Goal: Transaction & Acquisition: Download file/media

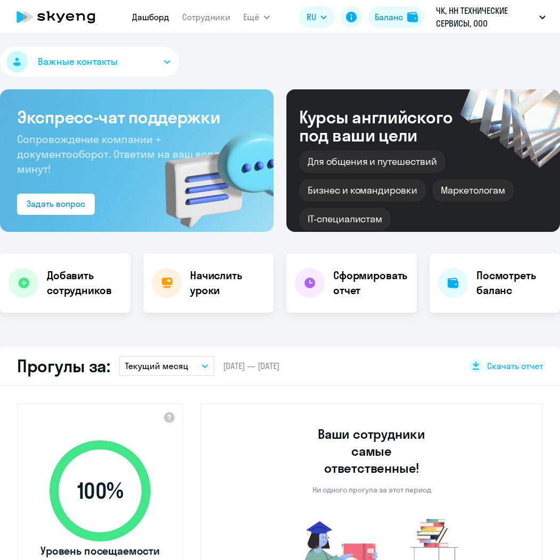
select select "30"
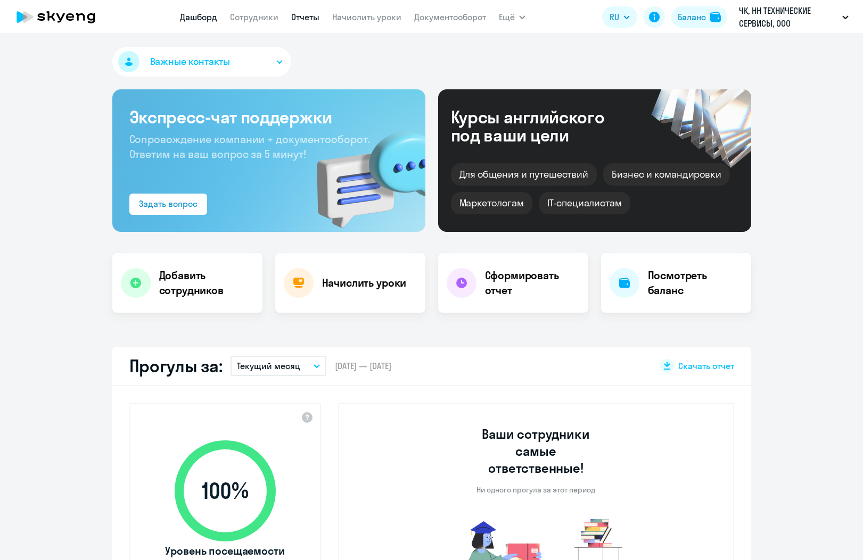
click at [305, 15] on link "Отчеты" at bounding box center [305, 17] width 28 height 11
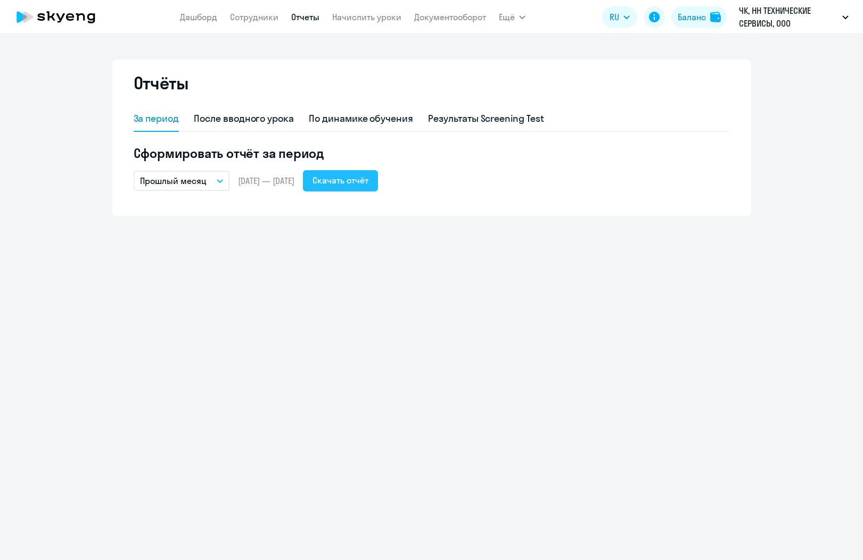
click at [368, 183] on div "Скачать отчёт" at bounding box center [340, 180] width 56 height 13
click at [559, 102] on div "Отчёты" at bounding box center [432, 89] width 596 height 34
click at [559, 147] on h5 "Сформировать отчёт за период" at bounding box center [432, 153] width 596 height 17
click at [221, 180] on icon "button" at bounding box center [220, 181] width 6 height 4
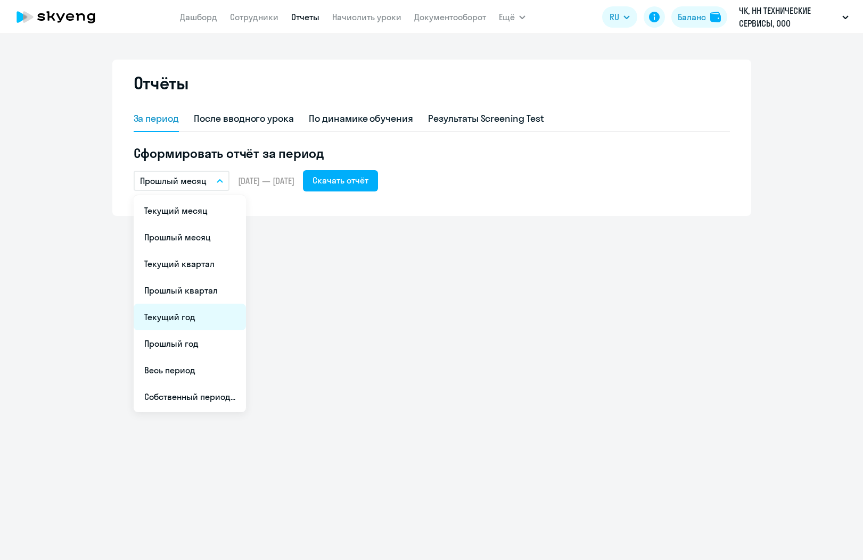
click at [186, 326] on li "Текущий год" at bounding box center [190, 317] width 112 height 27
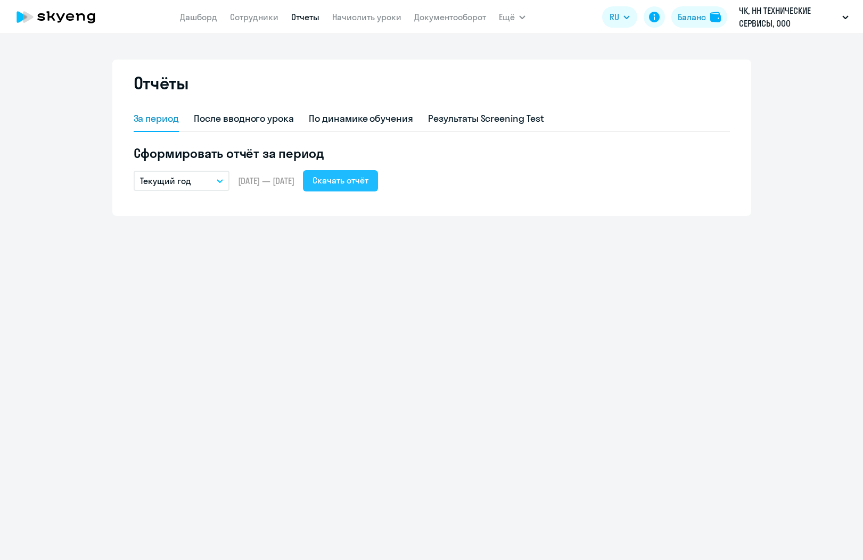
click at [360, 183] on div "Скачать отчёт" at bounding box center [340, 180] width 56 height 13
click at [523, 159] on h5 "Сформировать отчёт за период" at bounding box center [432, 153] width 596 height 17
click at [217, 183] on icon "button" at bounding box center [220, 181] width 6 height 4
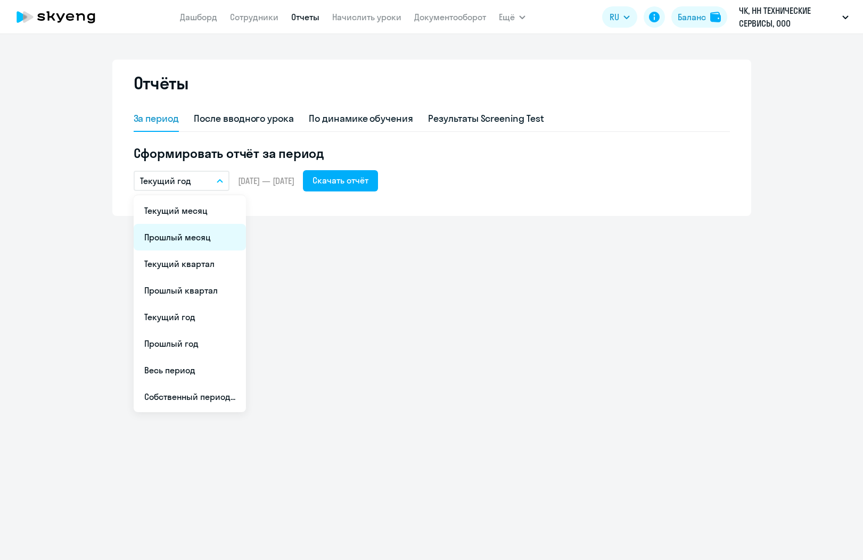
click at [204, 237] on li "Прошлый месяц" at bounding box center [190, 237] width 112 height 27
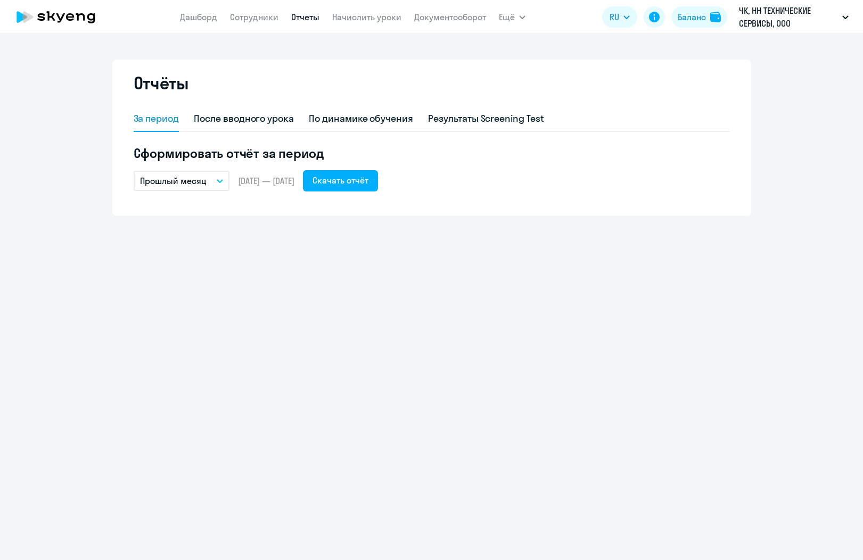
click at [218, 180] on icon "button" at bounding box center [219, 181] width 5 height 3
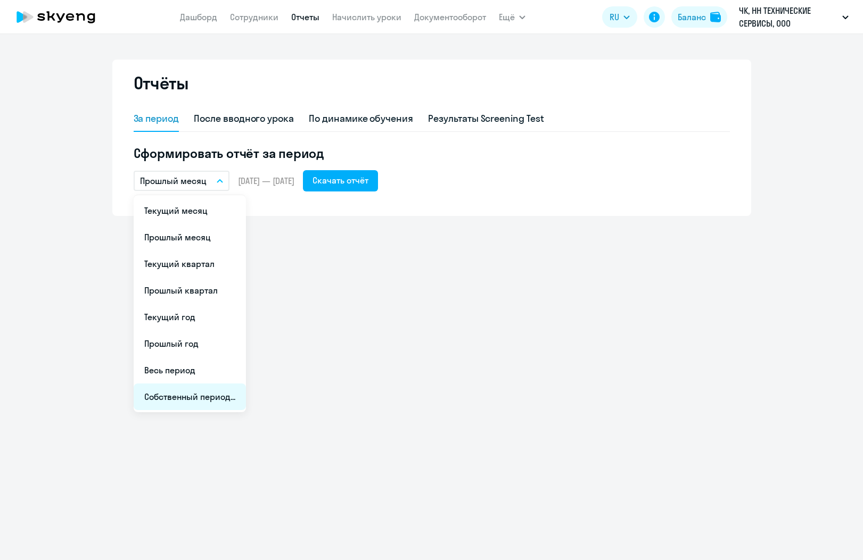
click at [199, 400] on li "Собственный период..." at bounding box center [190, 397] width 112 height 27
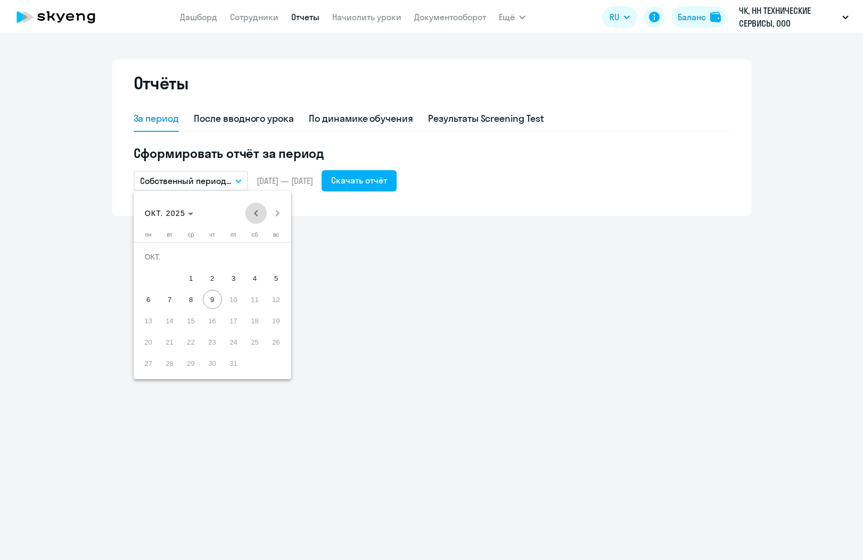
click at [257, 211] on span "Previous month" at bounding box center [255, 213] width 21 height 21
click at [231, 259] on span "1" at bounding box center [233, 256] width 19 height 19
click at [275, 346] on span "31" at bounding box center [276, 342] width 19 height 19
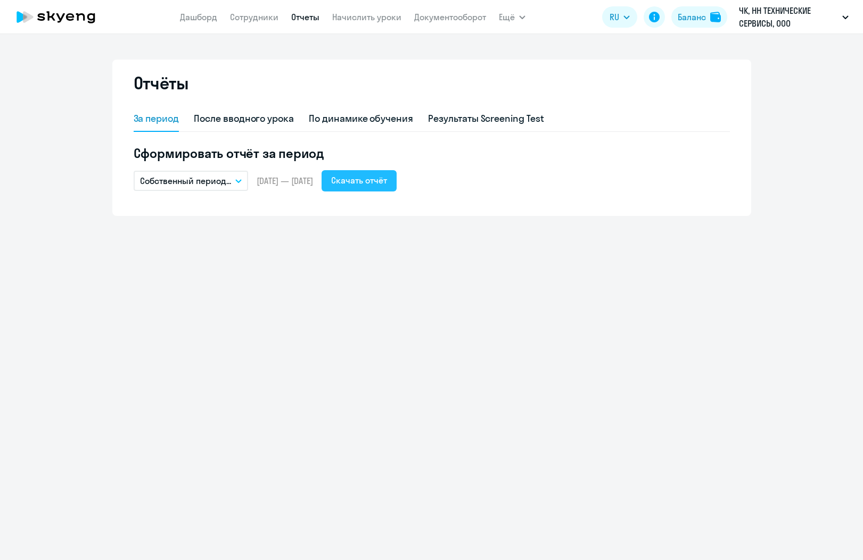
click at [387, 181] on div "Скачать отчёт" at bounding box center [359, 180] width 56 height 13
click at [482, 154] on h5 "Сформировать отчёт за период" at bounding box center [432, 153] width 596 height 17
click at [241, 183] on icon "button" at bounding box center [238, 181] width 6 height 4
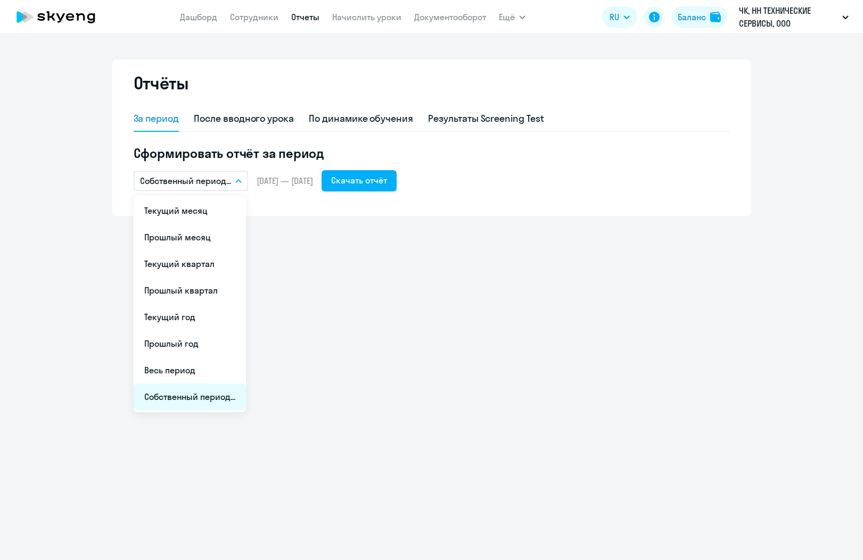
click at [201, 396] on li "Собственный период..." at bounding box center [190, 397] width 112 height 27
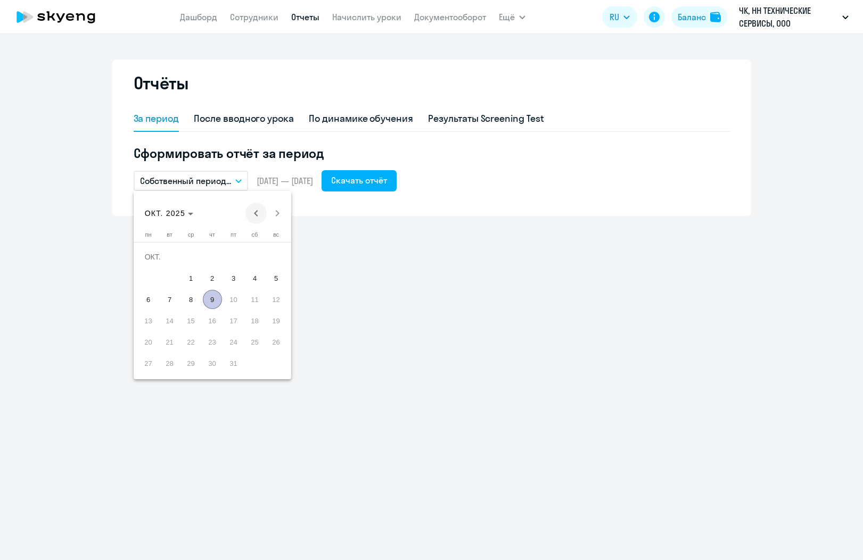
click at [258, 212] on span "Previous month" at bounding box center [255, 213] width 21 height 21
click at [166, 280] on span "1" at bounding box center [169, 278] width 19 height 19
click at [211, 366] on span "31" at bounding box center [212, 363] width 19 height 19
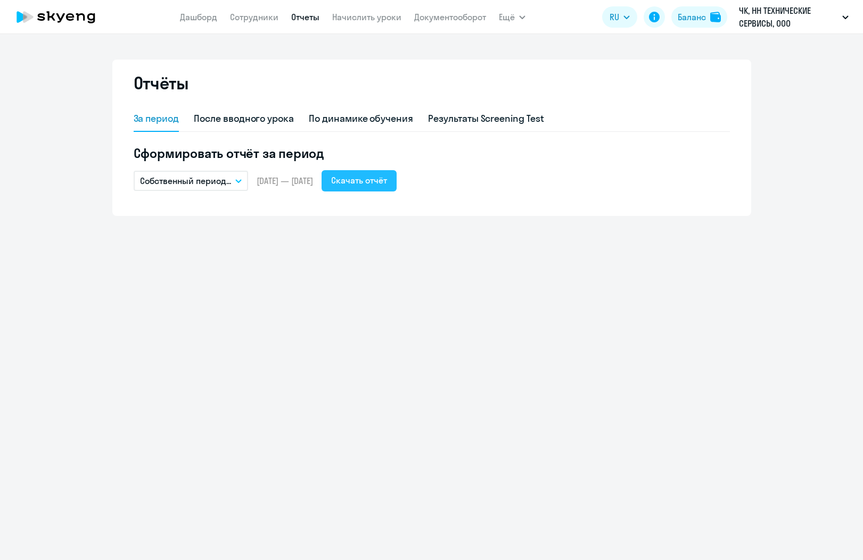
click at [375, 183] on div "Скачать отчёт" at bounding box center [359, 180] width 56 height 13
click at [475, 146] on h5 "Сформировать отчёт за период" at bounding box center [432, 153] width 596 height 17
click at [238, 183] on button "Собственный период..." at bounding box center [191, 181] width 114 height 20
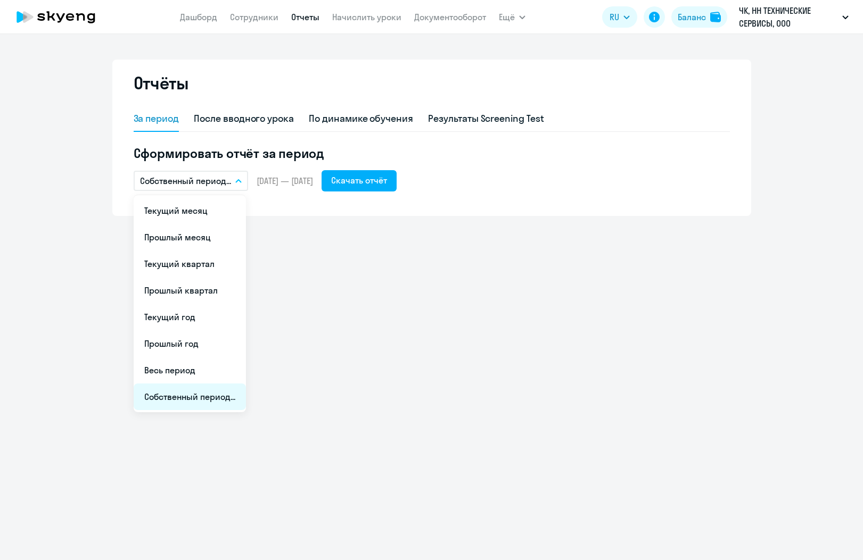
click at [215, 401] on li "Собственный период..." at bounding box center [190, 397] width 112 height 27
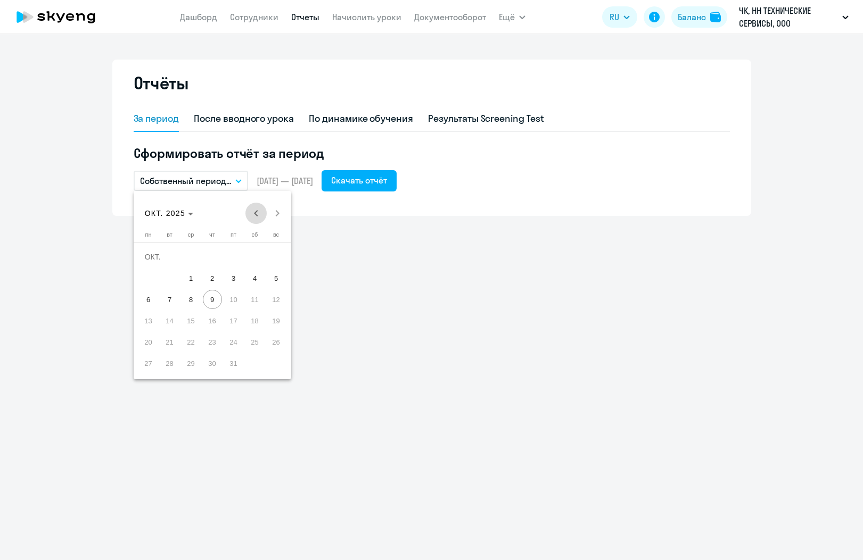
click at [254, 216] on span "Previous month" at bounding box center [255, 213] width 21 height 21
click at [271, 257] on span "1" at bounding box center [276, 256] width 19 height 19
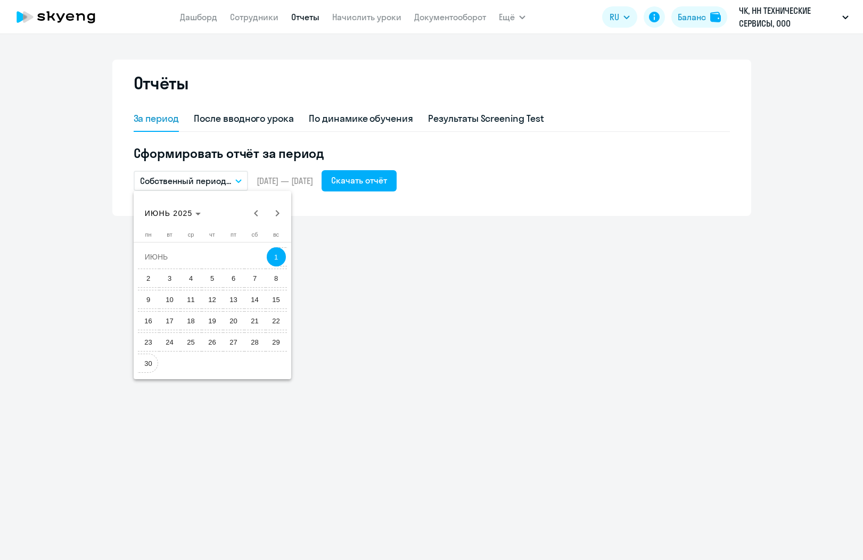
click at [147, 364] on span "30" at bounding box center [148, 363] width 19 height 19
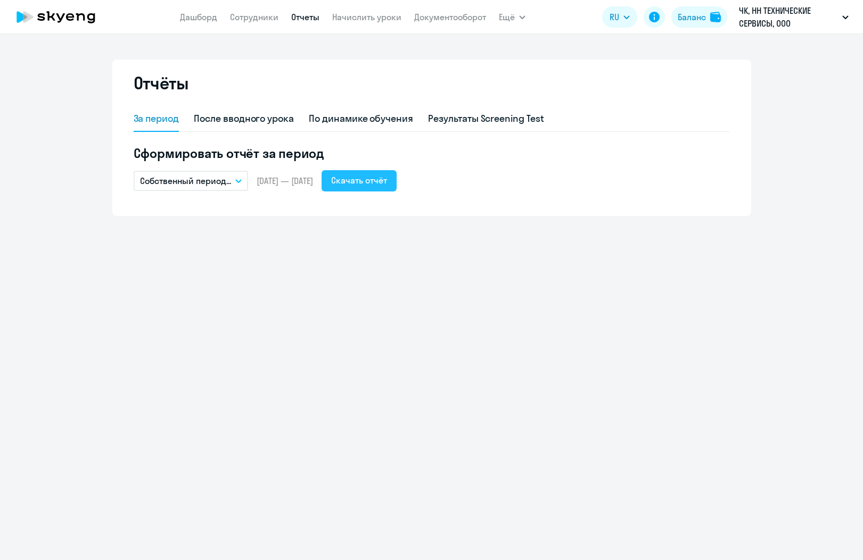
click at [387, 179] on div "Скачать отчёт" at bounding box center [359, 180] width 56 height 13
click at [501, 155] on h5 "Сформировать отчёт за период" at bounding box center [432, 153] width 596 height 17
click at [243, 178] on button "Собственный период..." at bounding box center [191, 181] width 114 height 20
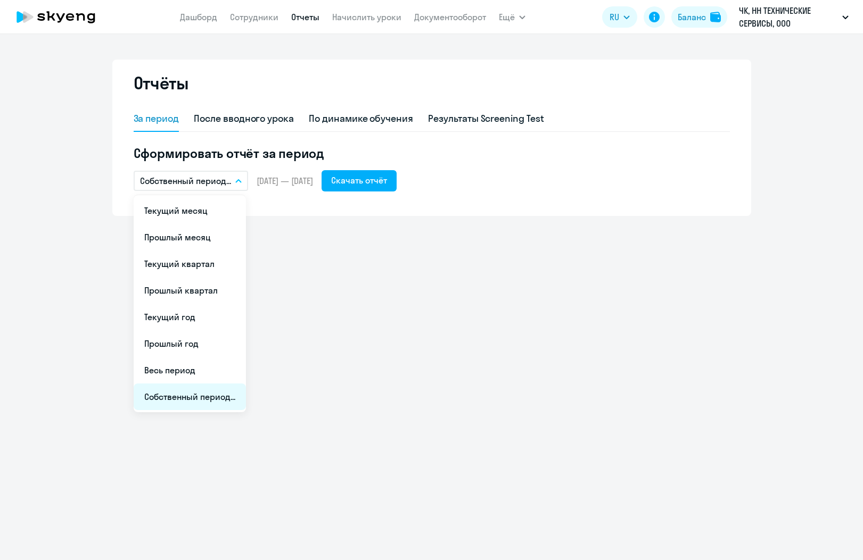
click at [184, 404] on li "Собственный период..." at bounding box center [190, 397] width 112 height 27
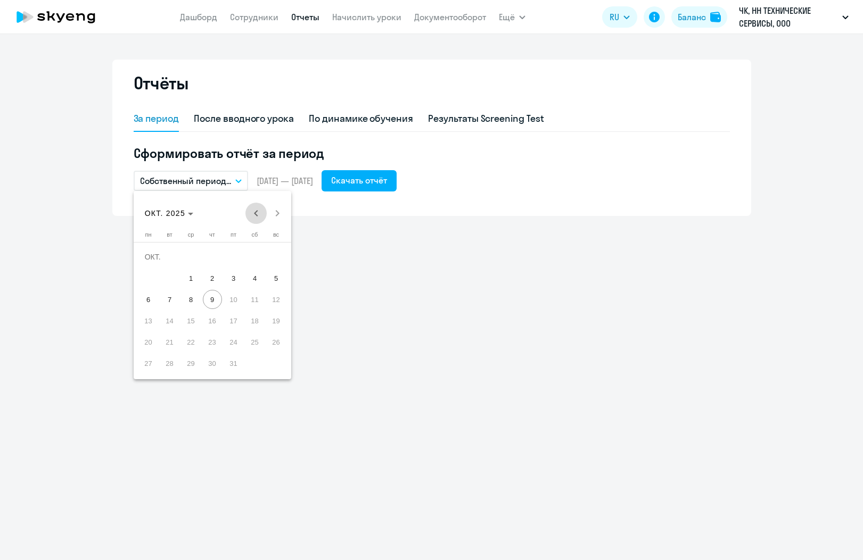
click at [258, 214] on span "Previous month" at bounding box center [255, 213] width 21 height 21
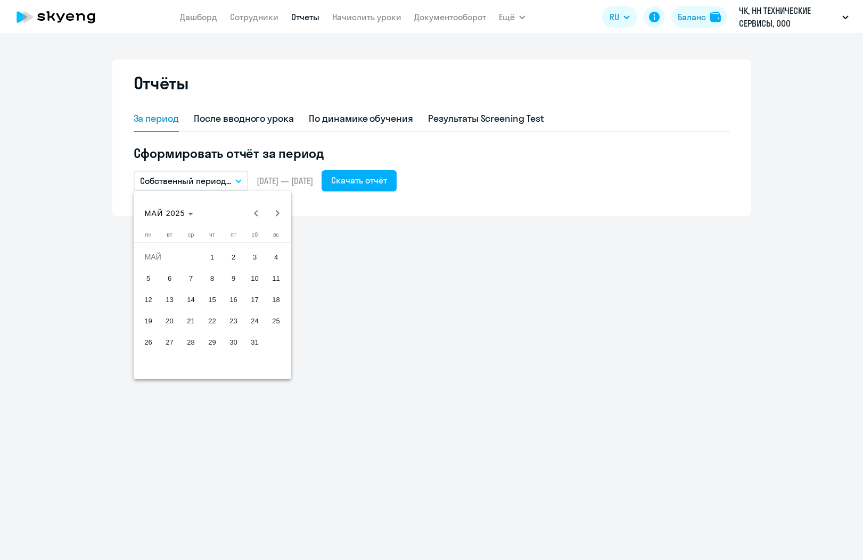
click at [213, 259] on span "1" at bounding box center [212, 256] width 19 height 19
click at [251, 347] on span "31" at bounding box center [254, 342] width 19 height 19
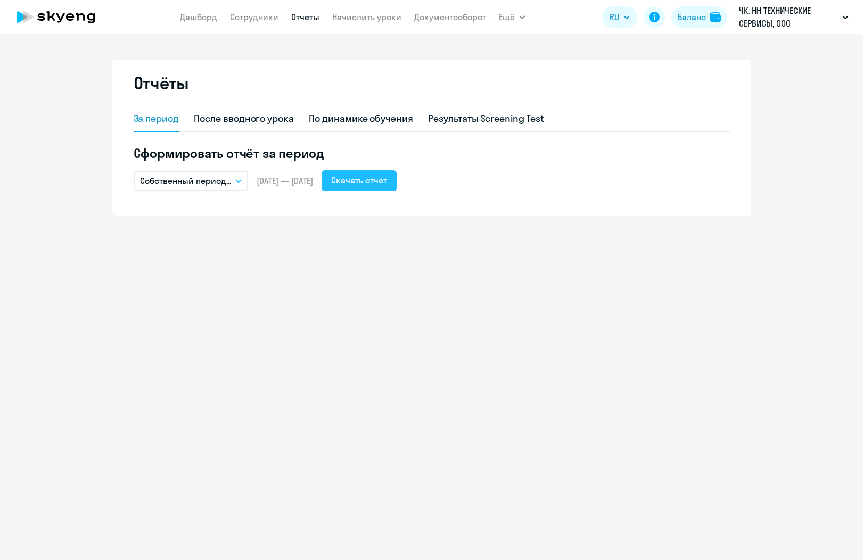
click at [373, 184] on div "Скачать отчёт" at bounding box center [359, 180] width 56 height 13
click at [443, 147] on h5 "Сформировать отчёт за период" at bounding box center [432, 153] width 596 height 17
click at [234, 176] on button "Собственный период..." at bounding box center [191, 181] width 114 height 20
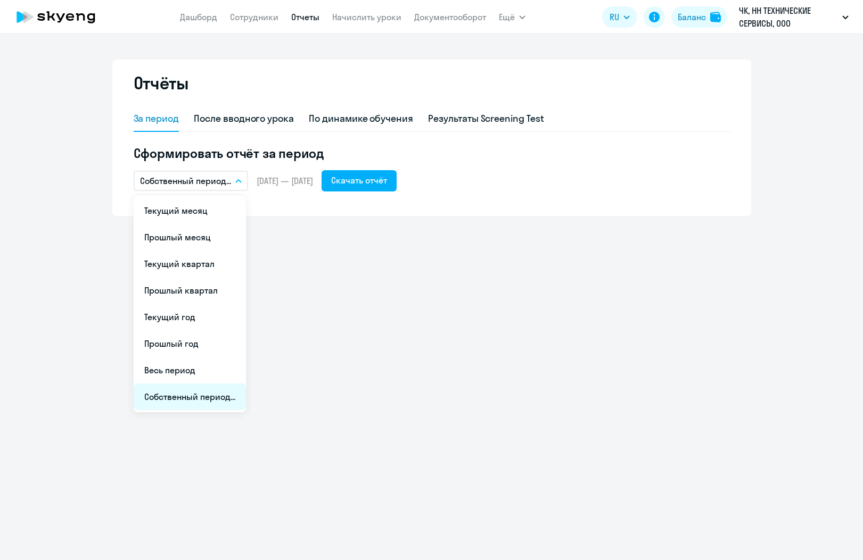
click at [192, 399] on li "Собственный период..." at bounding box center [190, 397] width 112 height 27
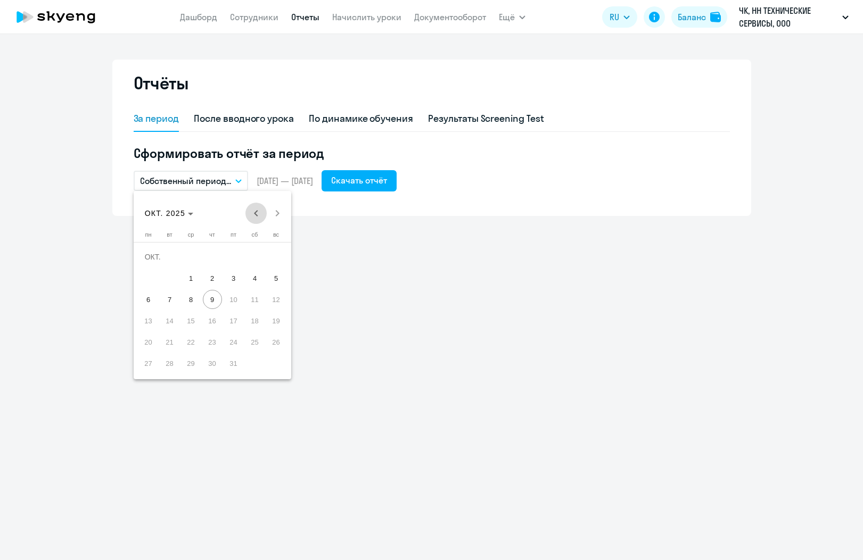
click at [257, 210] on span "Previous month" at bounding box center [255, 213] width 21 height 21
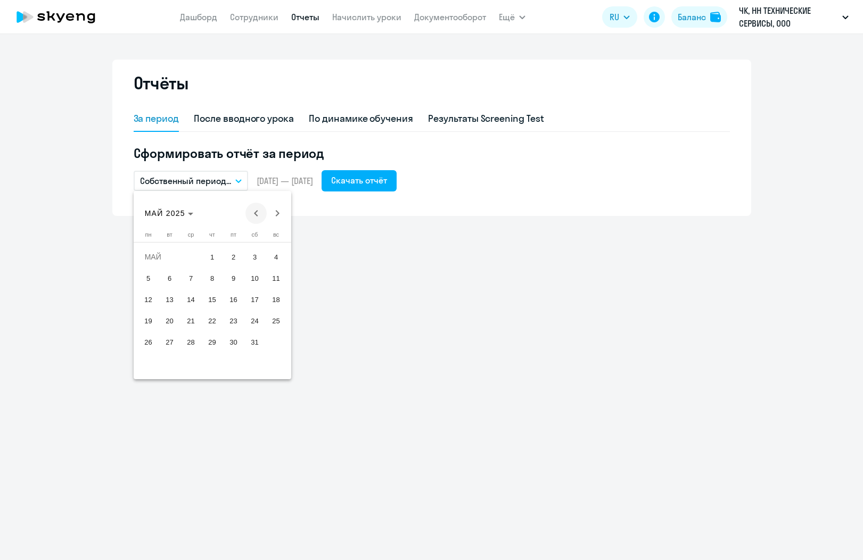
click at [257, 210] on span "Previous month" at bounding box center [255, 213] width 21 height 21
click at [172, 281] on span "1" at bounding box center [169, 278] width 19 height 19
click at [187, 365] on span "30" at bounding box center [190, 363] width 19 height 19
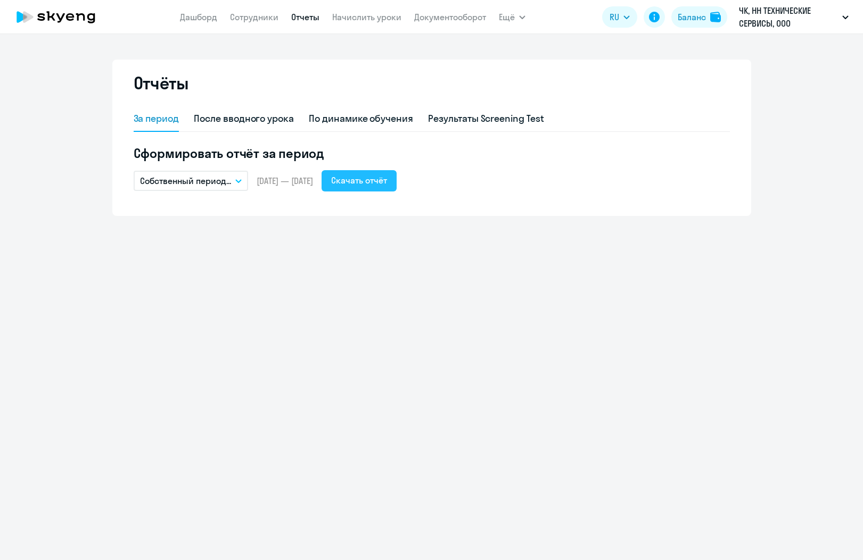
click at [387, 179] on div "Скачать отчёт" at bounding box center [359, 180] width 56 height 13
click at [478, 155] on h5 "Сформировать отчёт за период" at bounding box center [432, 153] width 596 height 17
click at [237, 183] on icon "button" at bounding box center [238, 181] width 6 height 4
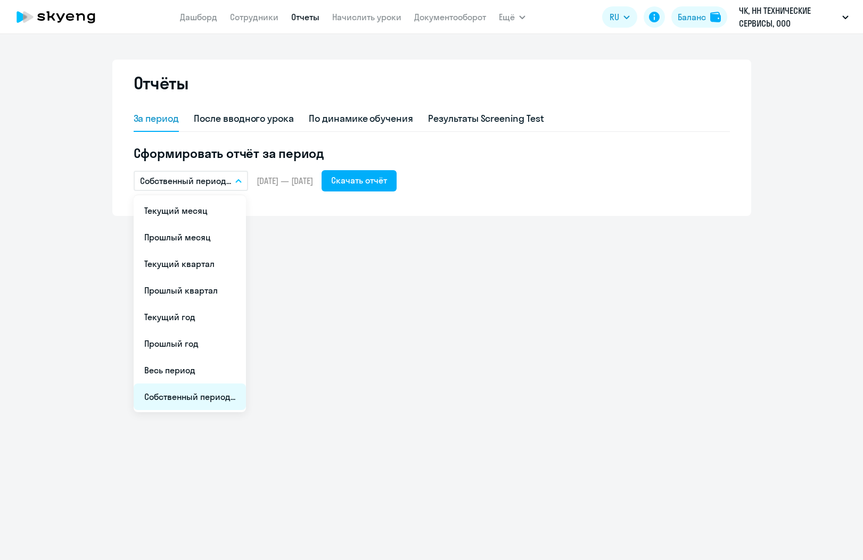
click at [203, 396] on li "Собственный период..." at bounding box center [190, 397] width 112 height 27
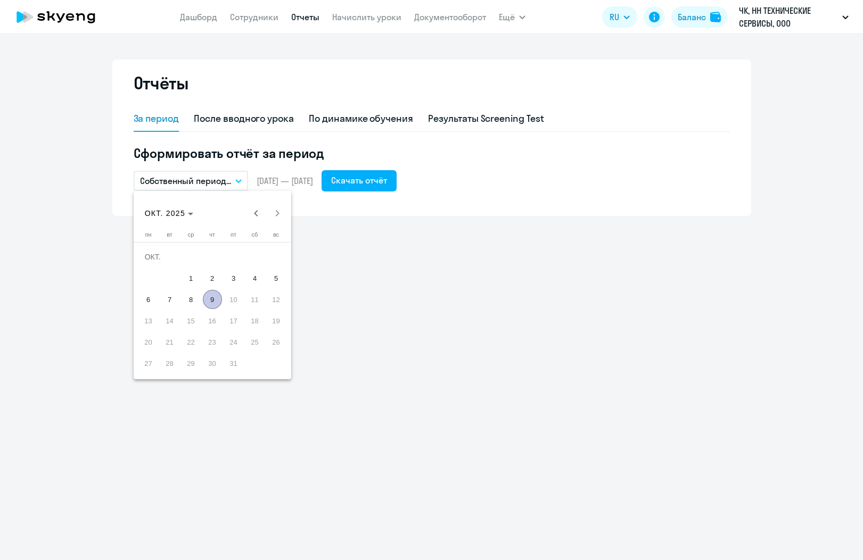
click at [386, 176] on div at bounding box center [431, 280] width 863 height 560
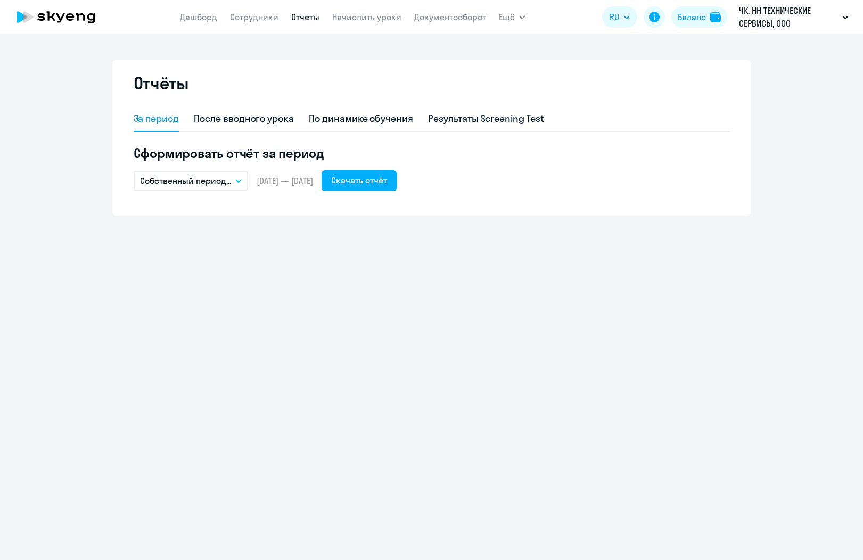
click at [238, 182] on icon "button" at bounding box center [238, 181] width 6 height 4
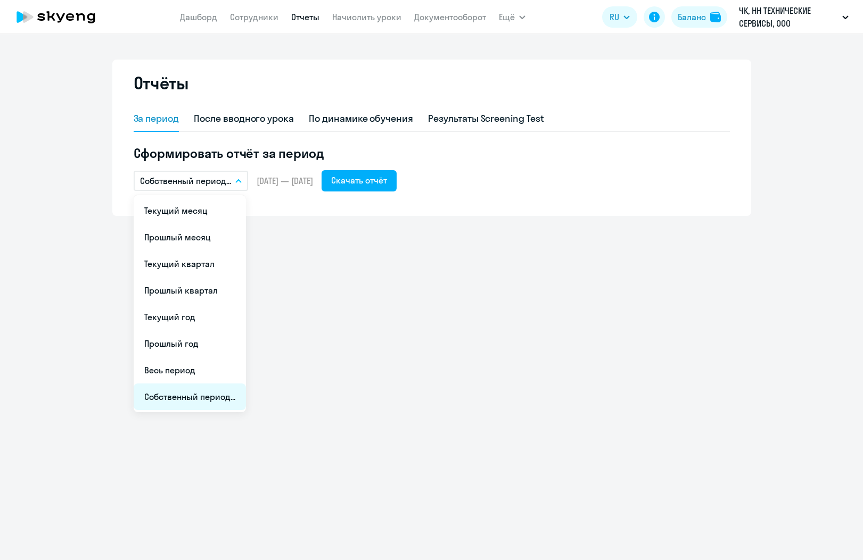
click at [195, 399] on li "Собственный период..." at bounding box center [190, 397] width 112 height 27
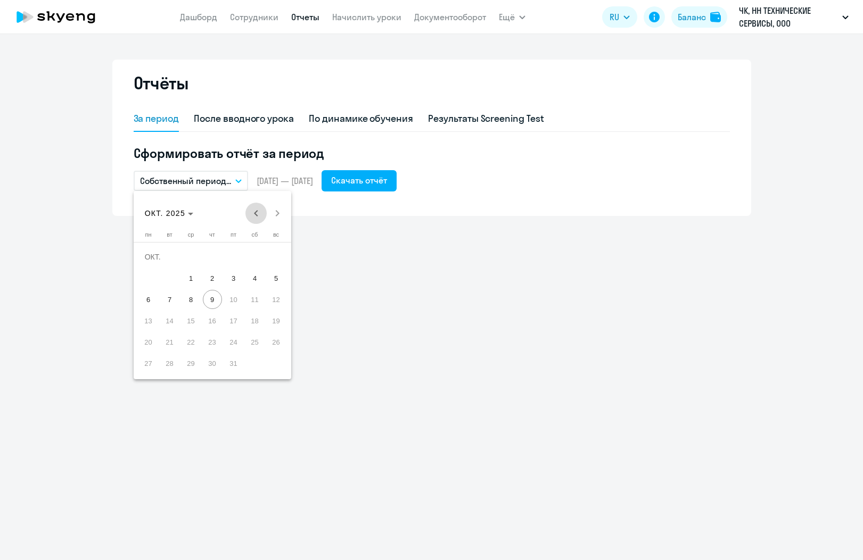
click at [262, 213] on span "Previous month" at bounding box center [255, 213] width 21 height 21
click at [261, 213] on span "Previous month" at bounding box center [255, 213] width 21 height 21
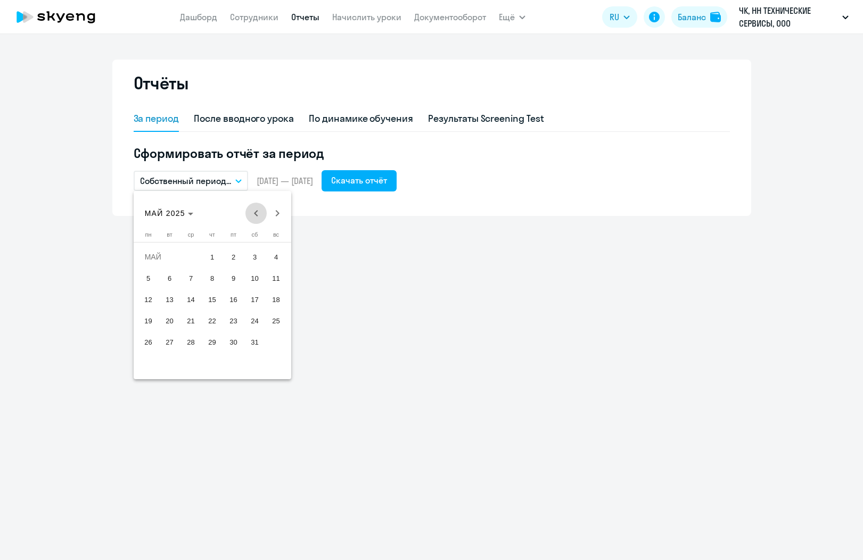
click at [261, 213] on span "Previous month" at bounding box center [255, 213] width 21 height 21
click at [248, 265] on button "1" at bounding box center [254, 256] width 21 height 21
click at [152, 365] on span "31" at bounding box center [148, 363] width 19 height 19
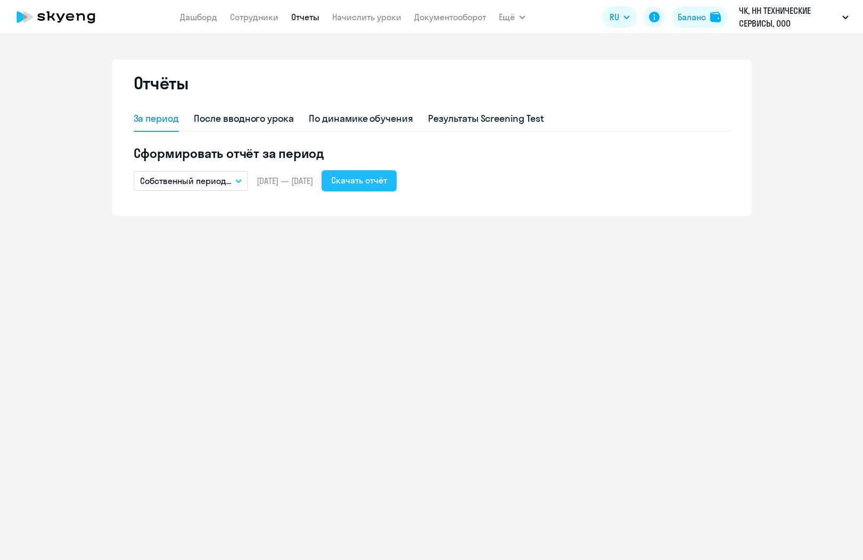
click at [387, 179] on div "Скачать отчёт" at bounding box center [359, 180] width 56 height 13
click at [399, 96] on div "Отчёты" at bounding box center [432, 89] width 596 height 34
click at [243, 183] on button "Собственный период..." at bounding box center [191, 181] width 114 height 20
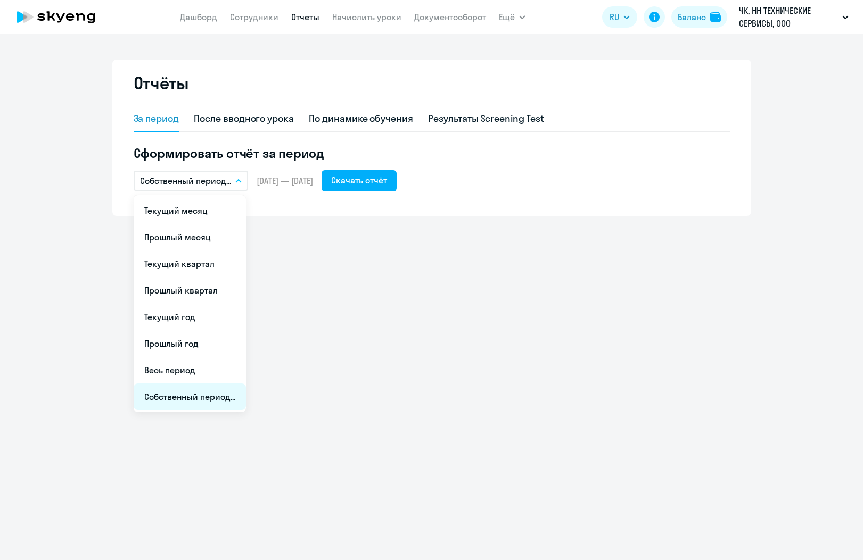
click at [167, 398] on li "Собственный период..." at bounding box center [190, 397] width 112 height 27
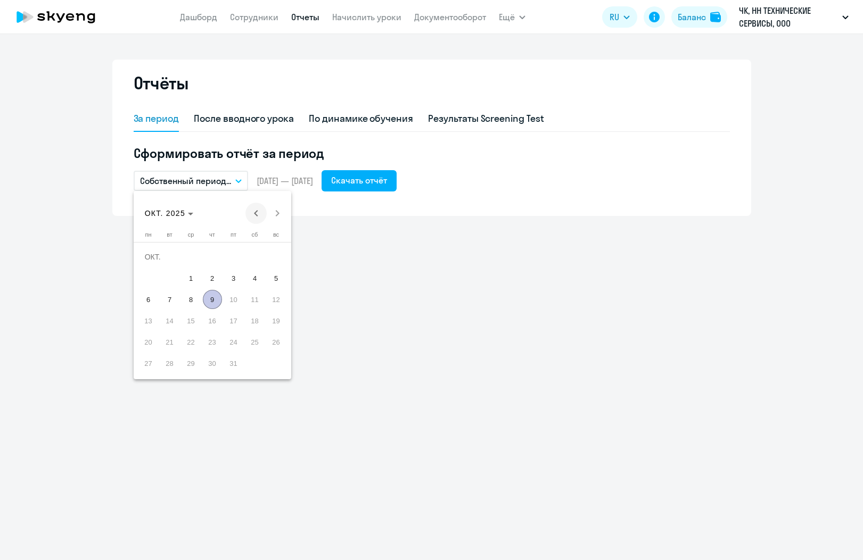
click at [258, 211] on span "Previous month" at bounding box center [255, 213] width 21 height 21
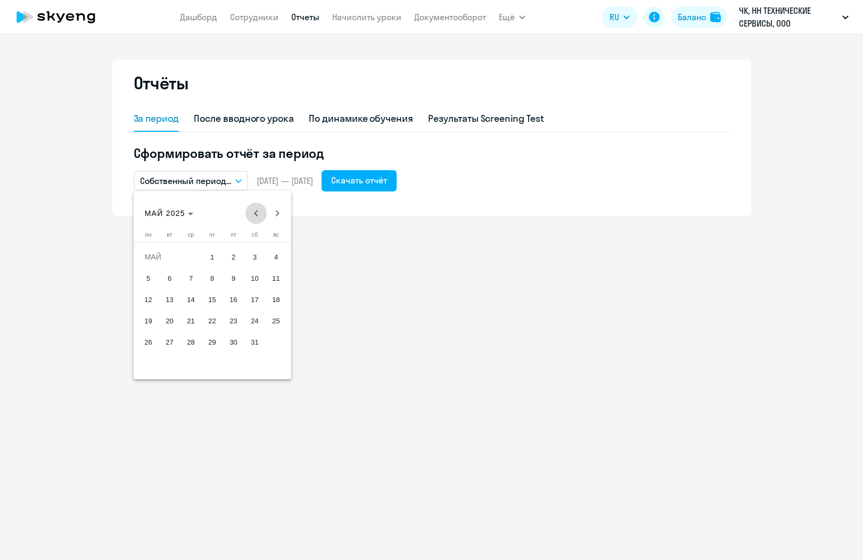
click at [258, 211] on span "Previous month" at bounding box center [255, 213] width 21 height 21
click at [251, 213] on span "Previous month" at bounding box center [255, 213] width 21 height 21
click at [260, 259] on span "1" at bounding box center [254, 256] width 19 height 19
click at [231, 341] on span "28" at bounding box center [233, 342] width 19 height 19
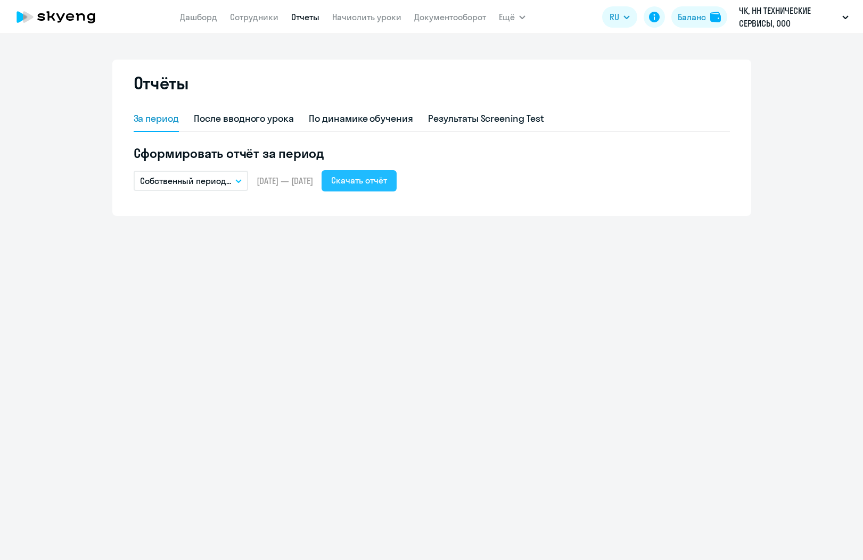
click at [387, 181] on div "Скачать отчёт" at bounding box center [359, 180] width 56 height 13
click at [473, 84] on div "Отчёты" at bounding box center [432, 89] width 596 height 34
click at [237, 178] on button "Собственный период..." at bounding box center [191, 181] width 114 height 20
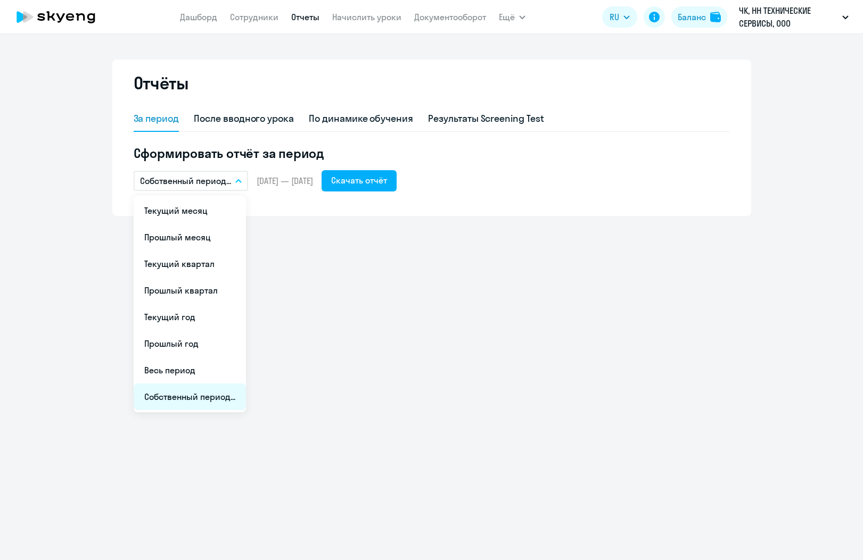
click at [201, 394] on li "Собственный период..." at bounding box center [190, 397] width 112 height 27
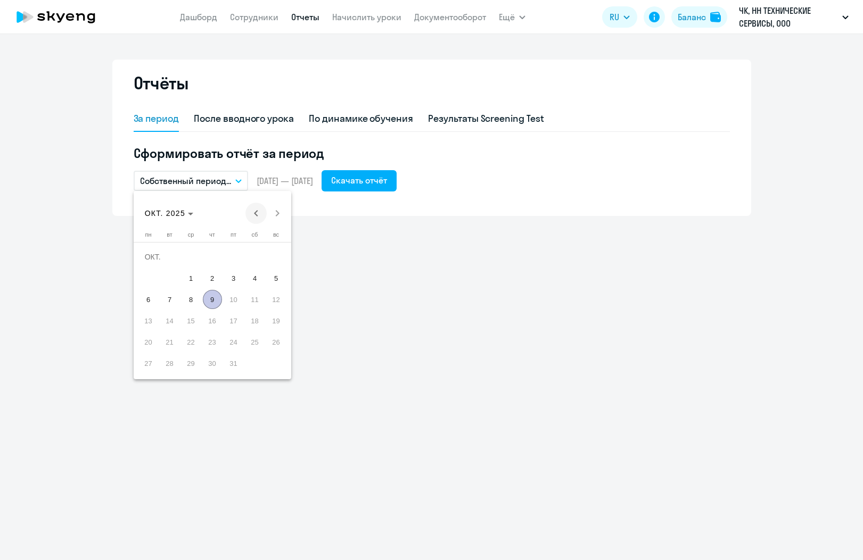
click at [258, 212] on span "Previous month" at bounding box center [255, 213] width 21 height 21
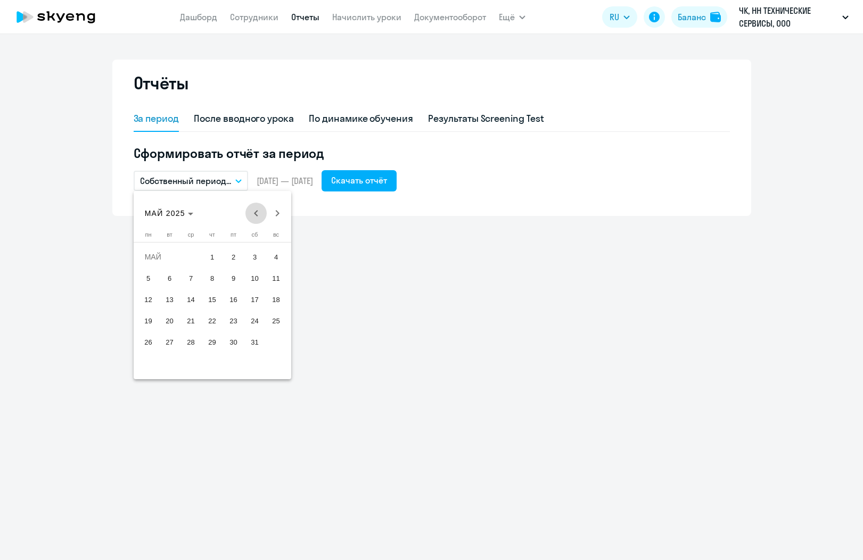
click at [258, 212] on span "Previous month" at bounding box center [255, 213] width 21 height 21
click at [193, 282] on span "1" at bounding box center [190, 278] width 19 height 19
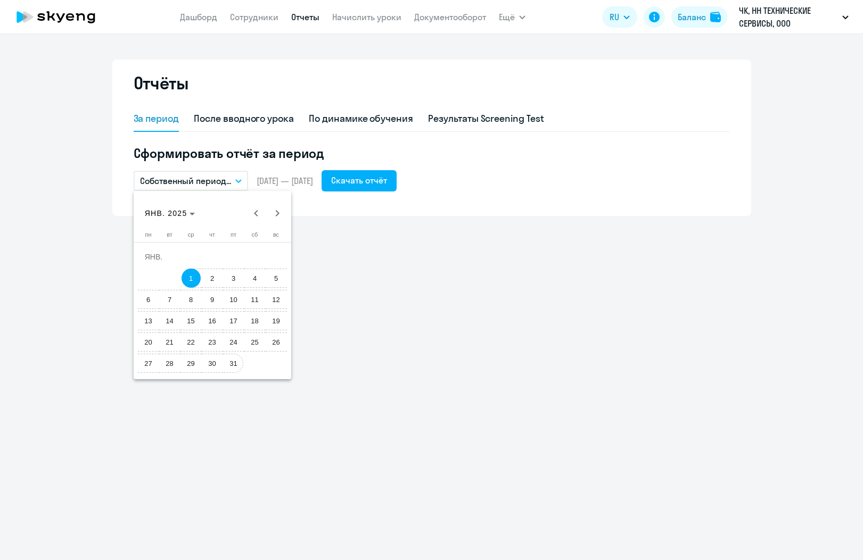
click at [233, 360] on span "31" at bounding box center [233, 363] width 19 height 19
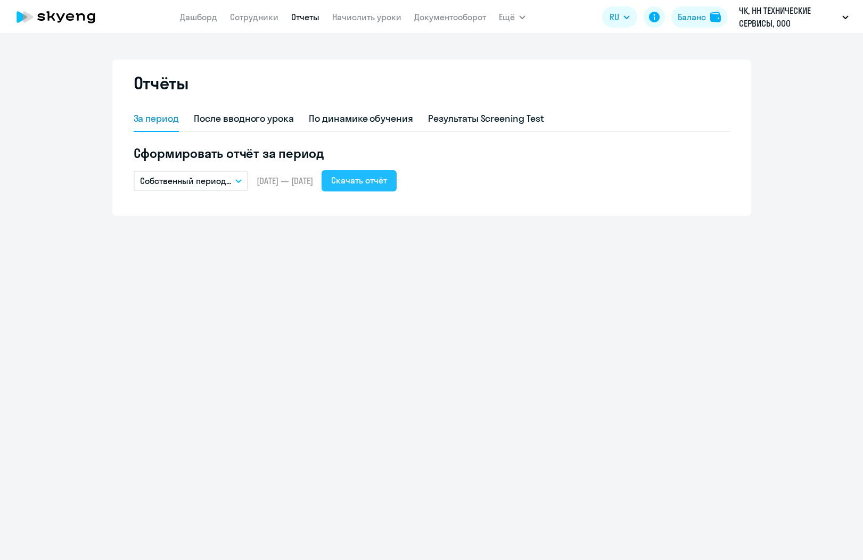
click at [376, 181] on div "Скачать отчёт" at bounding box center [359, 180] width 56 height 13
click at [531, 72] on div "Отчёты" at bounding box center [432, 89] width 596 height 34
